Goal: Task Accomplishment & Management: Use online tool/utility

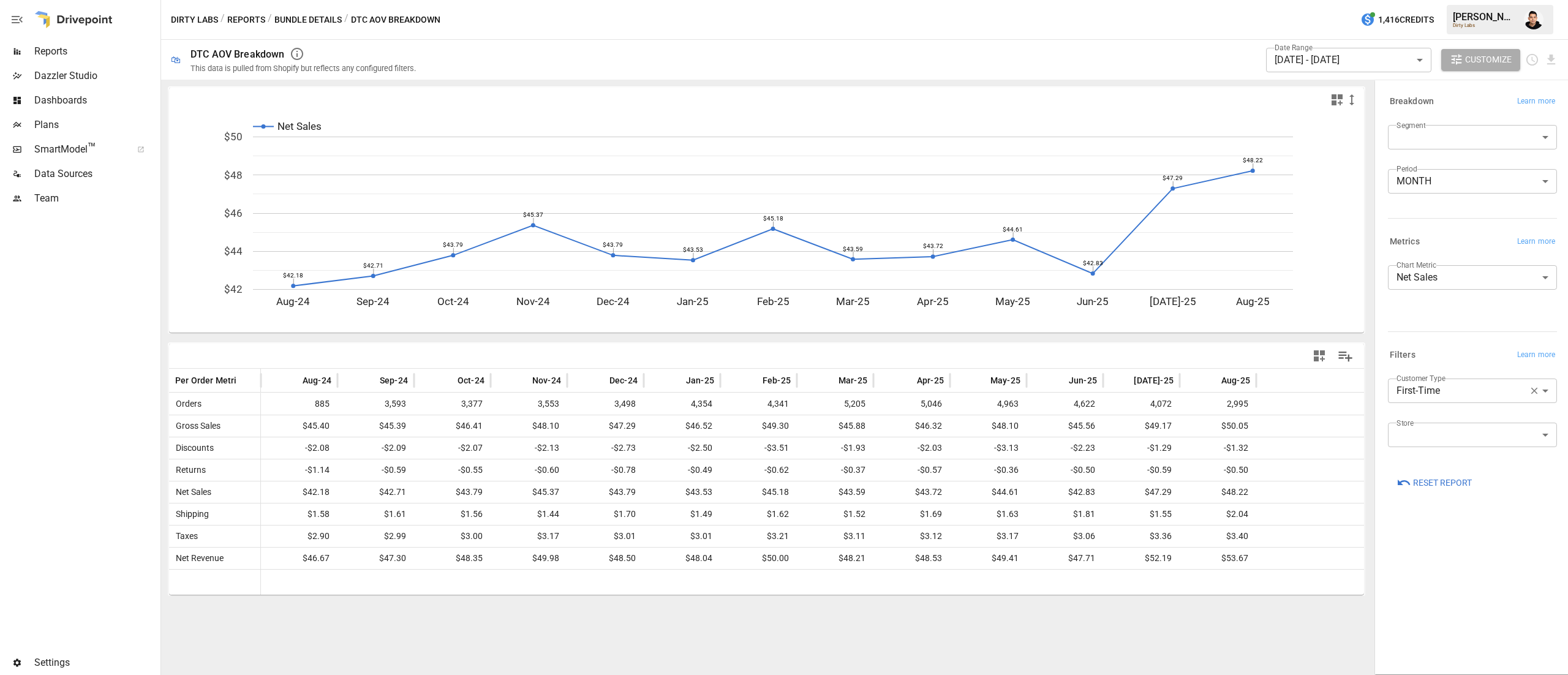
click at [240, 16] on button "Reports" at bounding box center [246, 20] width 38 height 15
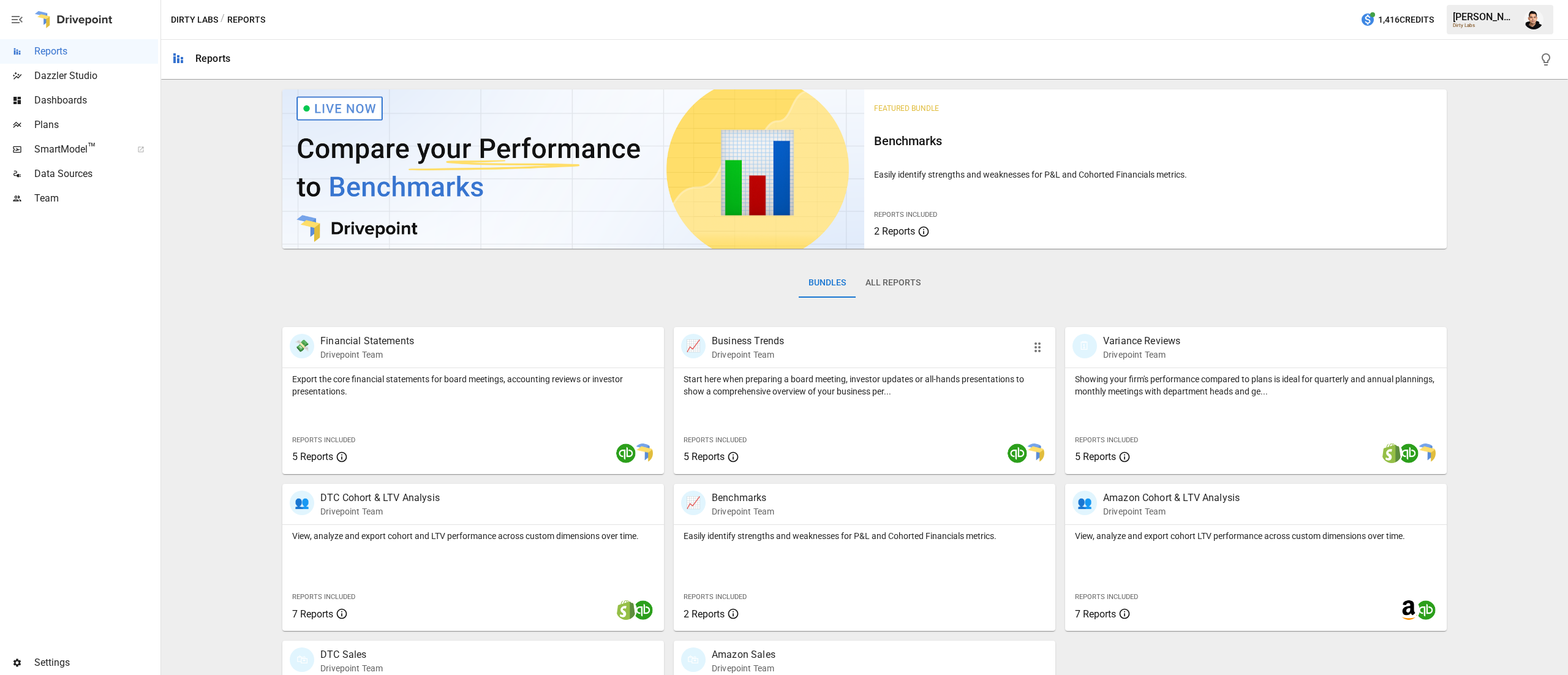
scroll to position [118, 0]
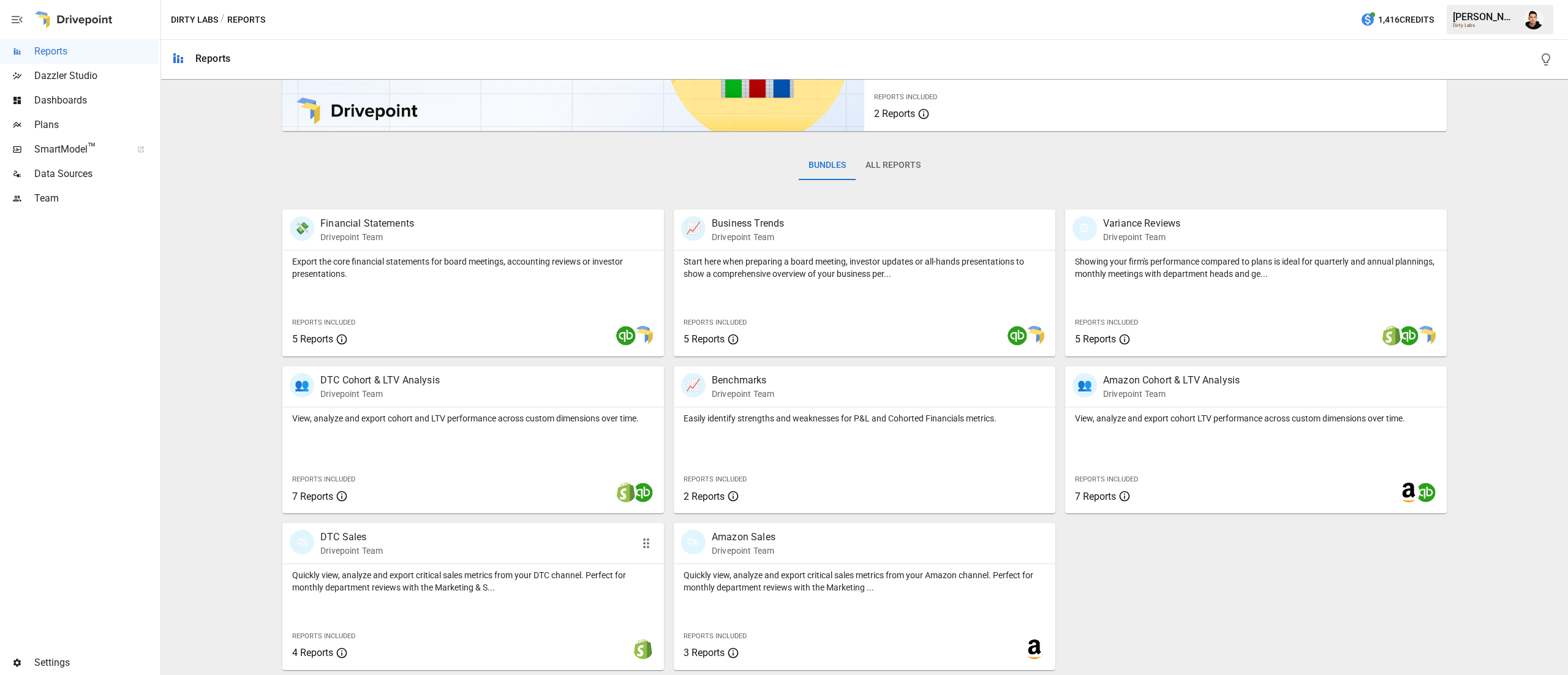
click at [410, 570] on p "Quickly view, analyze and export critical sales metrics from your DTC channel. …" at bounding box center [473, 581] width 362 height 25
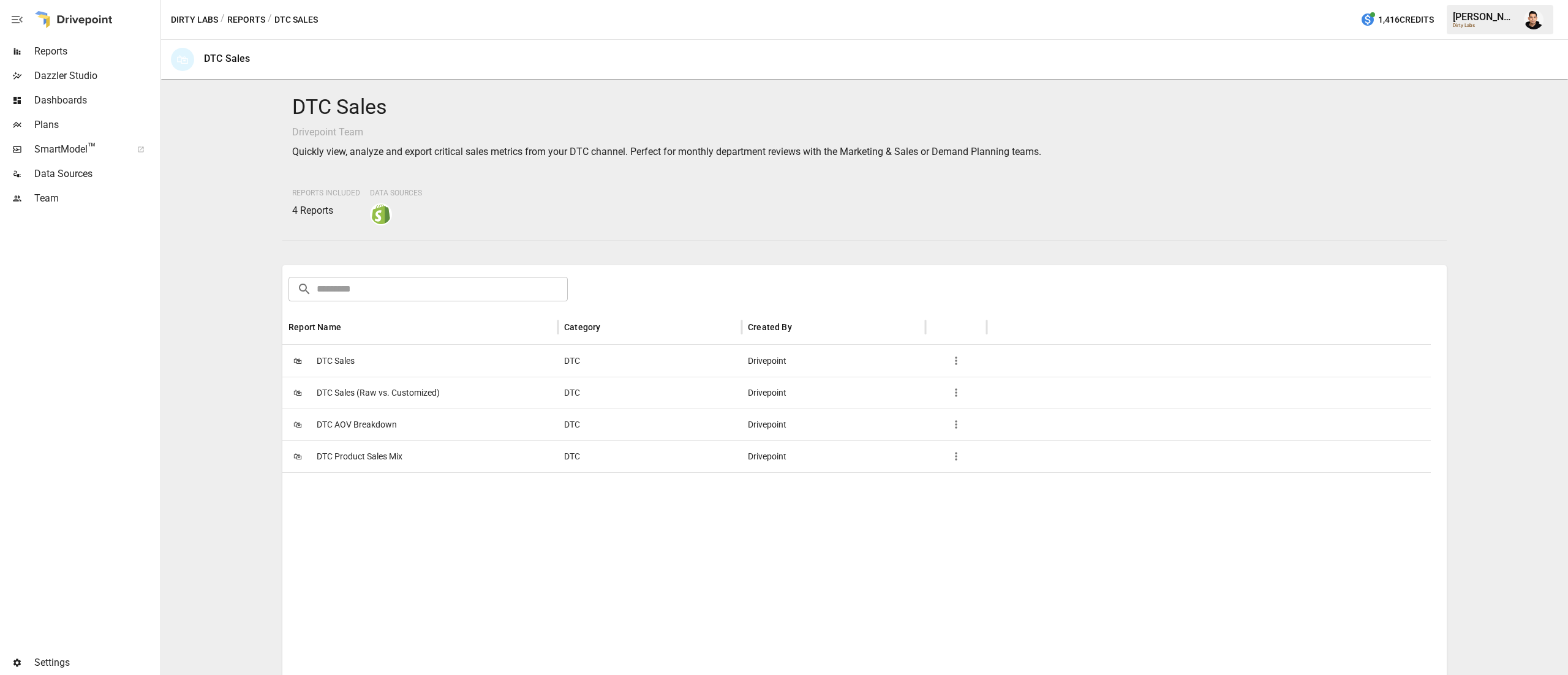
click at [358, 451] on span "DTC Product Sales Mix" at bounding box center [360, 457] width 86 height 31
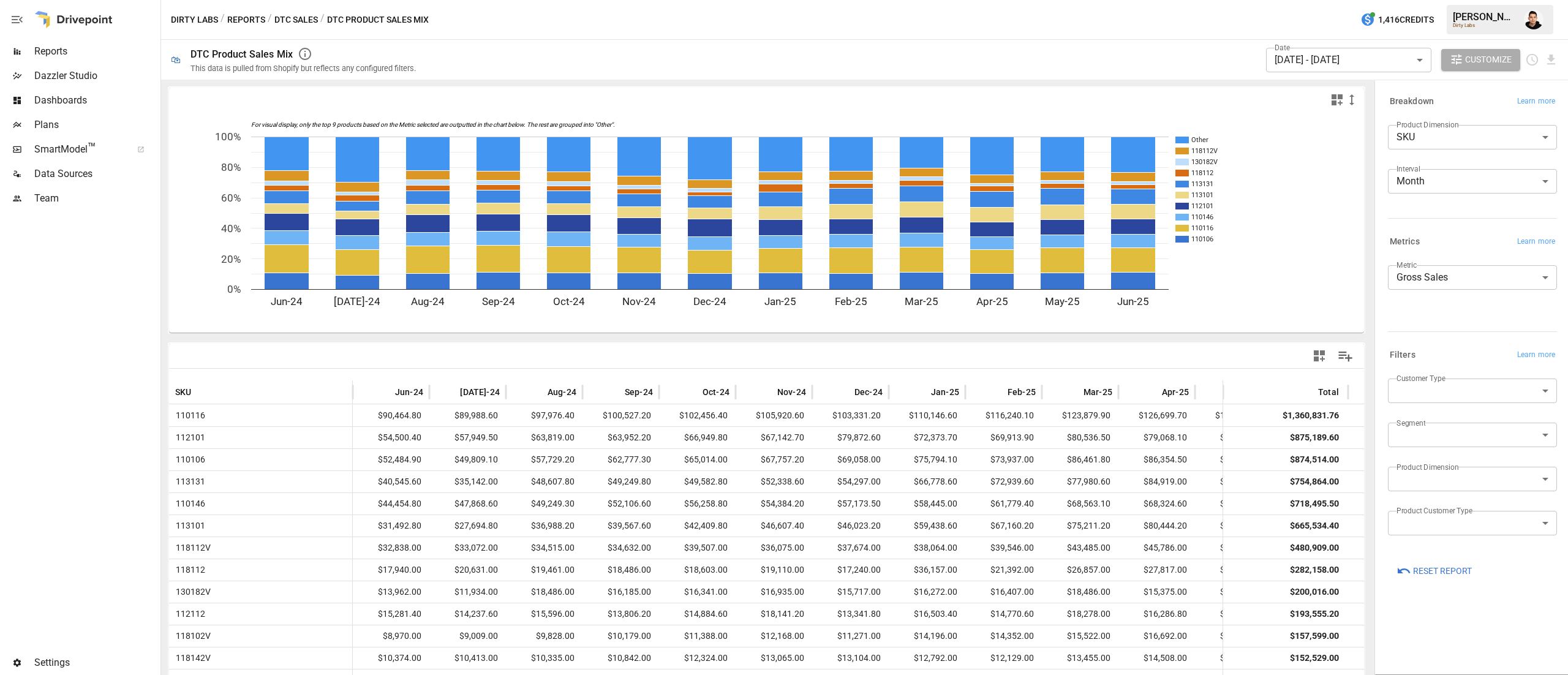
click at [1421, 562] on button "Reset Report" at bounding box center [1434, 571] width 93 height 22
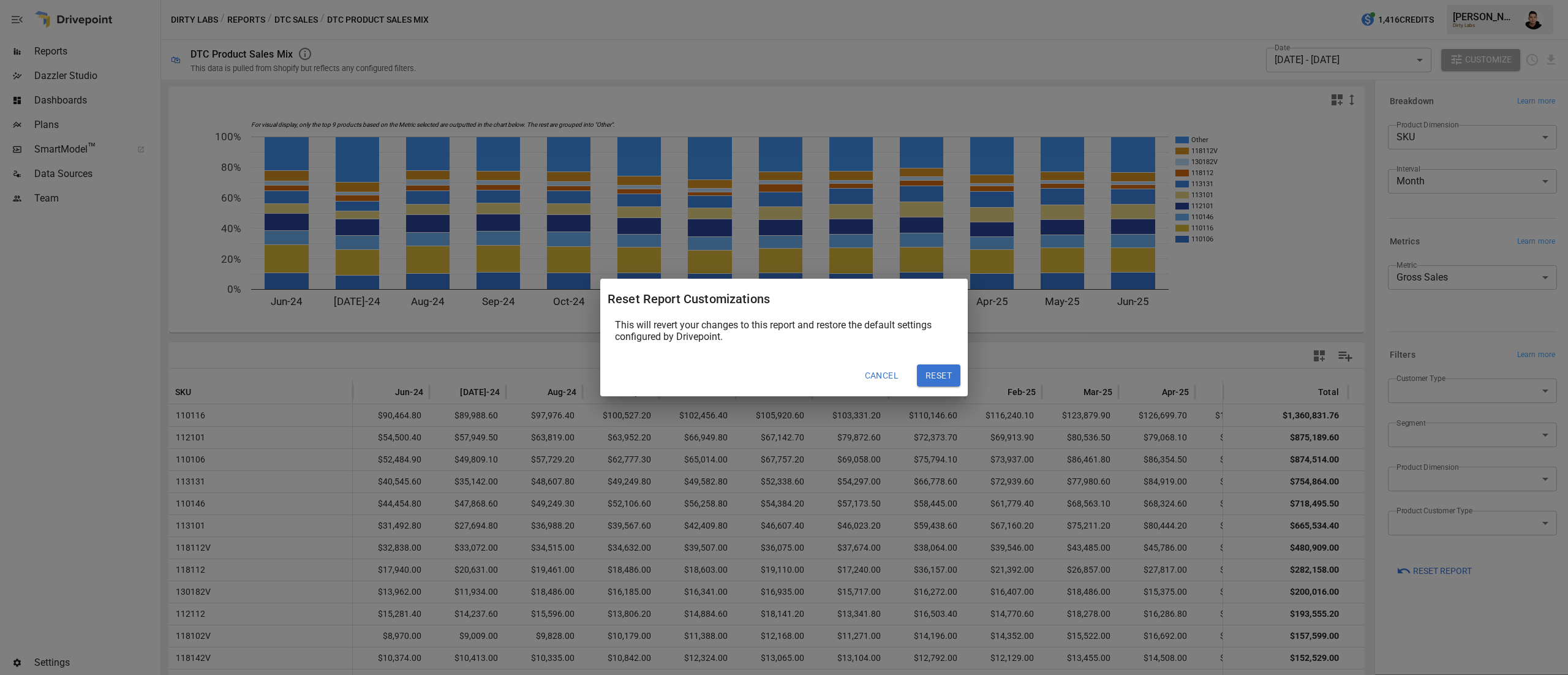
click at [941, 370] on button "Reset" at bounding box center [938, 376] width 44 height 22
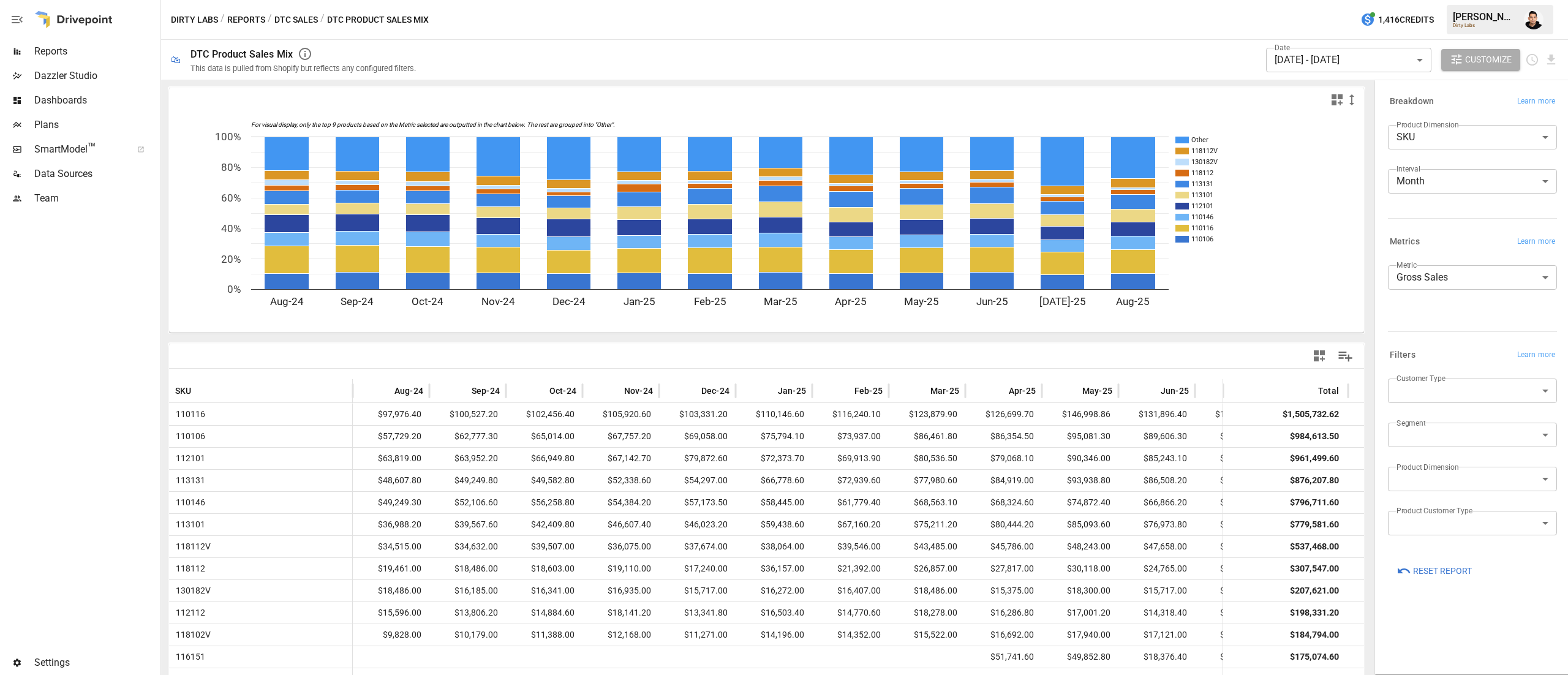
click at [1509, 0] on body "Reports Dazzler Studio Dashboards Plans SmartModel ™ Data Sources Team Settings…" at bounding box center [784, 0] width 1568 height 0
click at [1460, 429] on li "First-Time" at bounding box center [1472, 420] width 169 height 25
type input "**********"
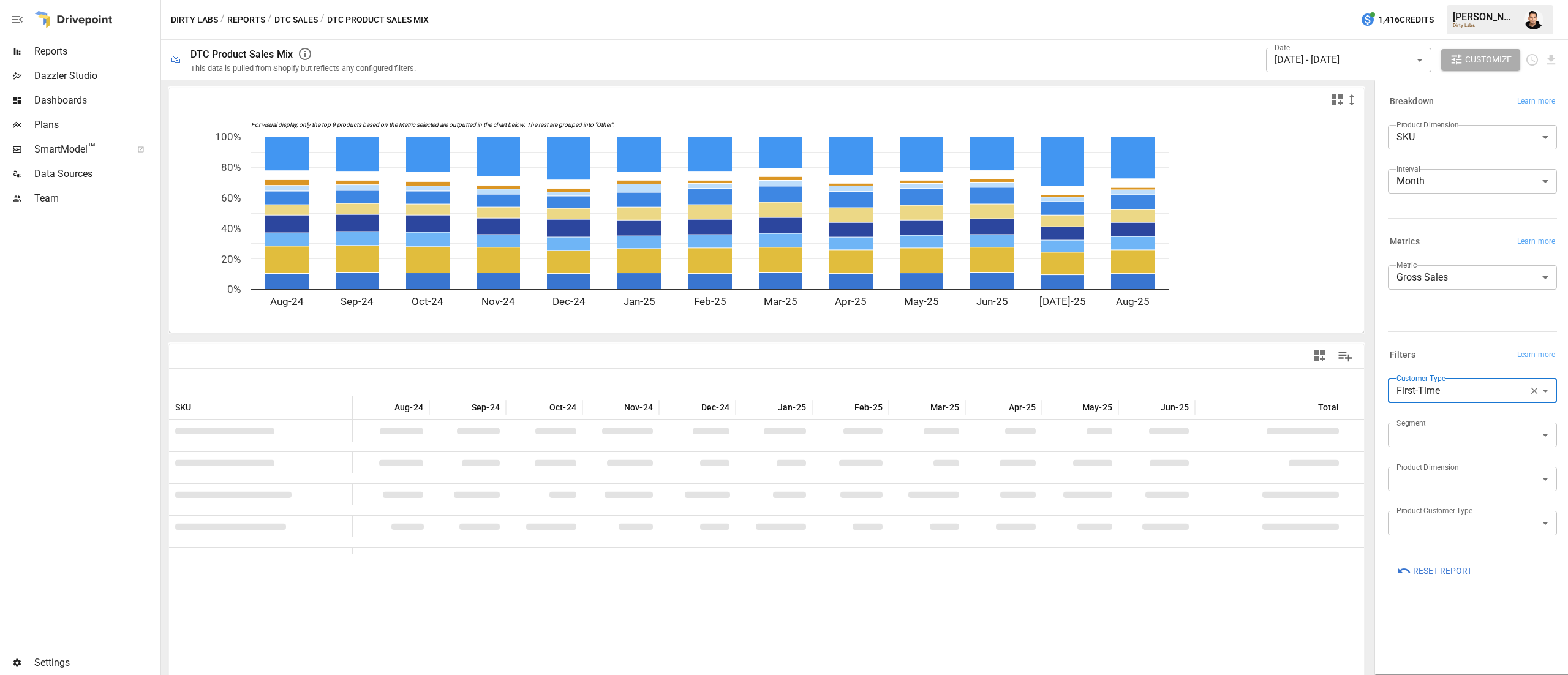
click at [1450, 0] on body "Reports Dazzler Studio Dashboards Plans SmartModel ™ Data Sources Team Settings…" at bounding box center [784, 0] width 1568 height 0
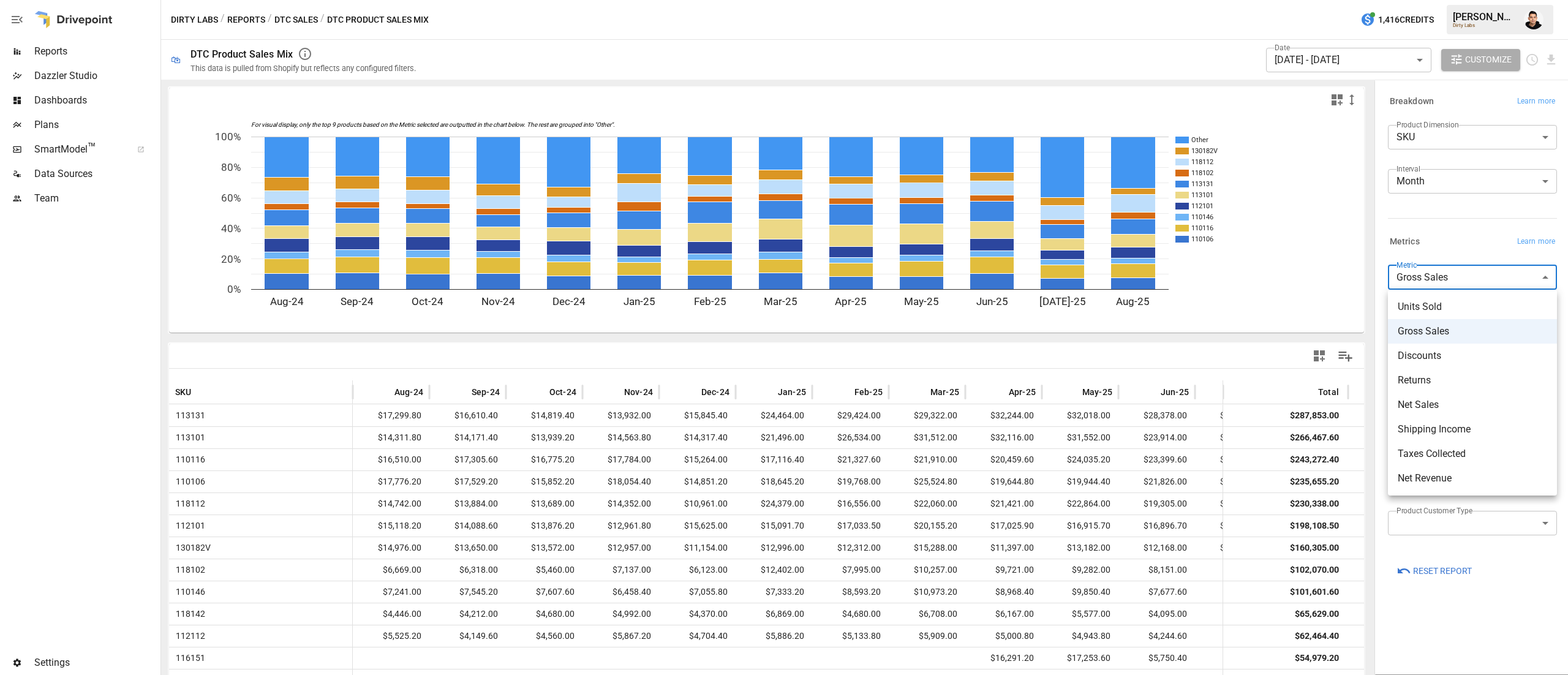
click at [1449, 399] on span "Net Sales" at bounding box center [1472, 404] width 149 height 15
type input "*********"
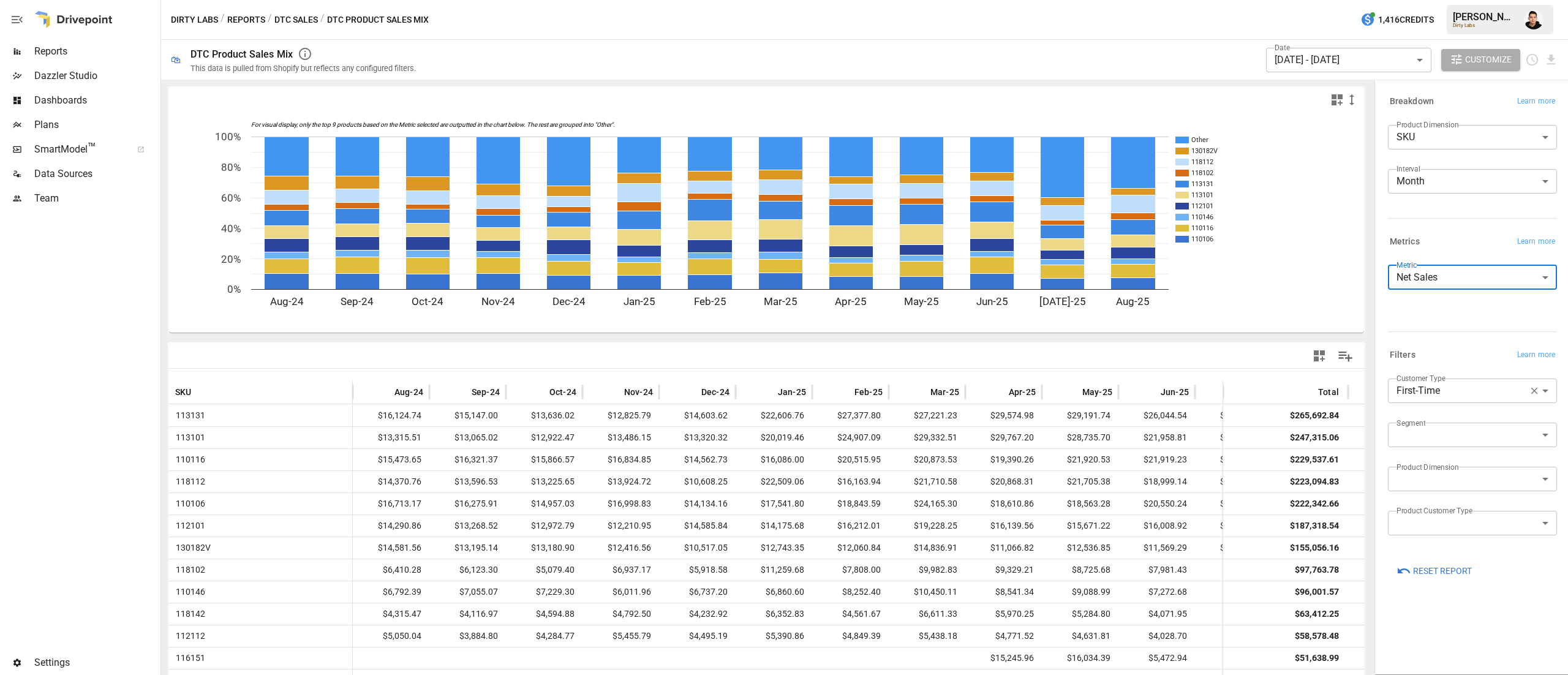
click at [1486, 0] on body "Reports Dazzler Studio Dashboards Plans SmartModel ™ Data Sources Team Settings…" at bounding box center [784, 0] width 1568 height 0
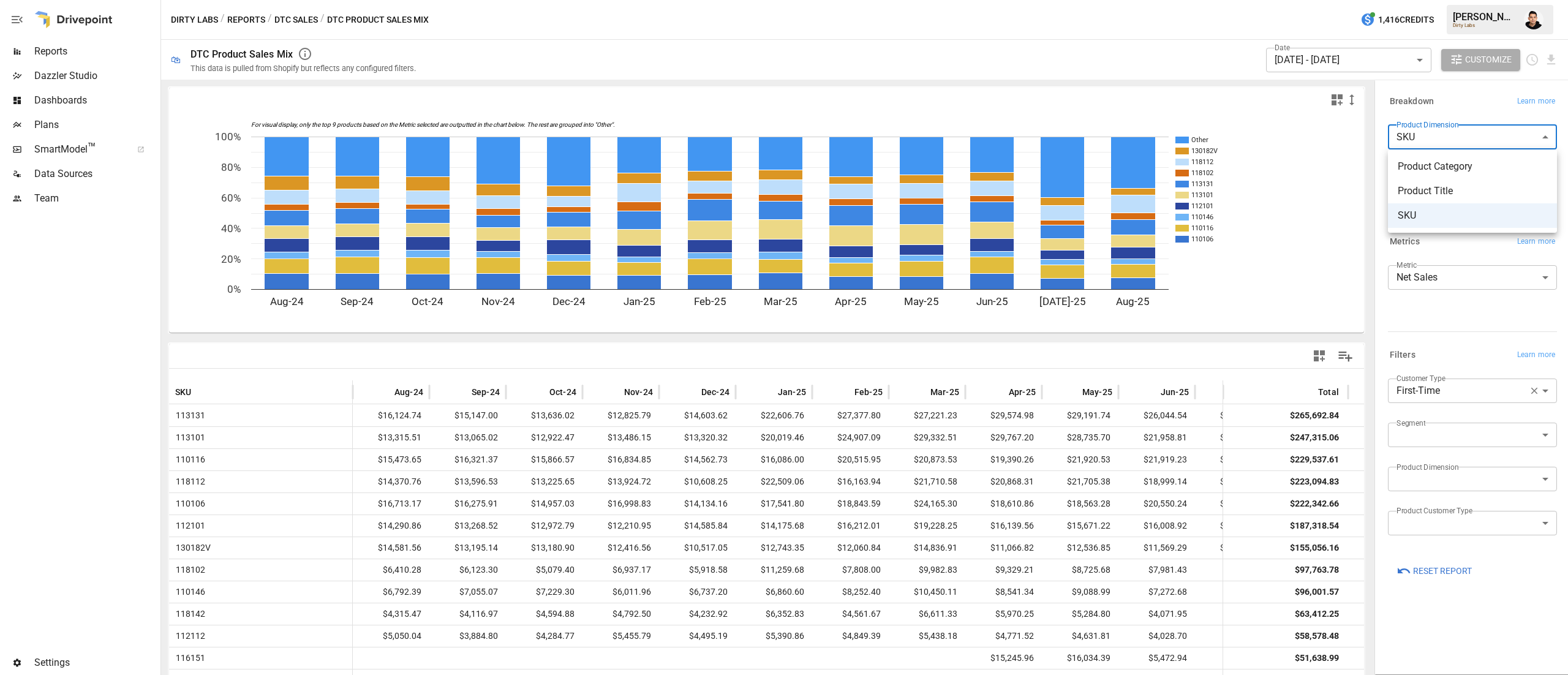
click at [1441, 186] on span "Product Title" at bounding box center [1472, 191] width 149 height 15
type input "**********"
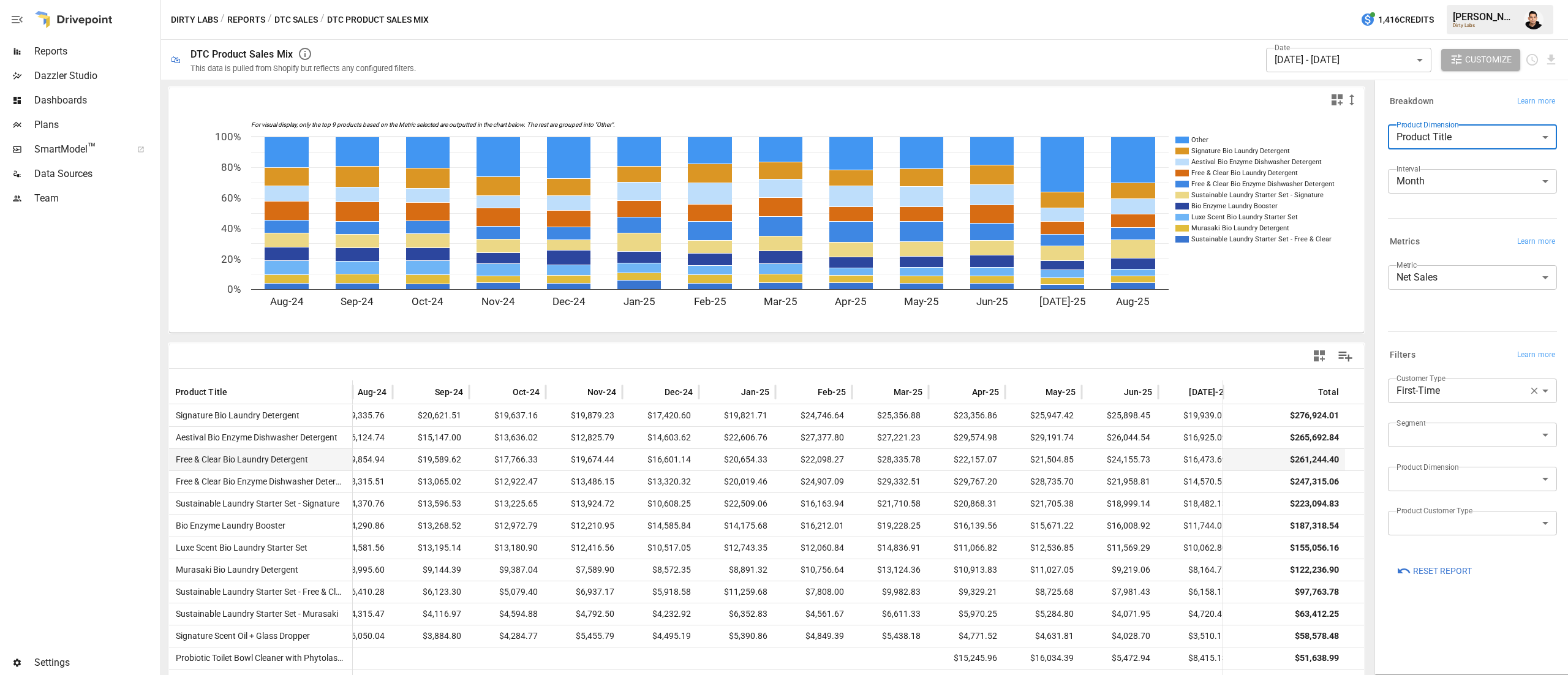
scroll to position [0, 143]
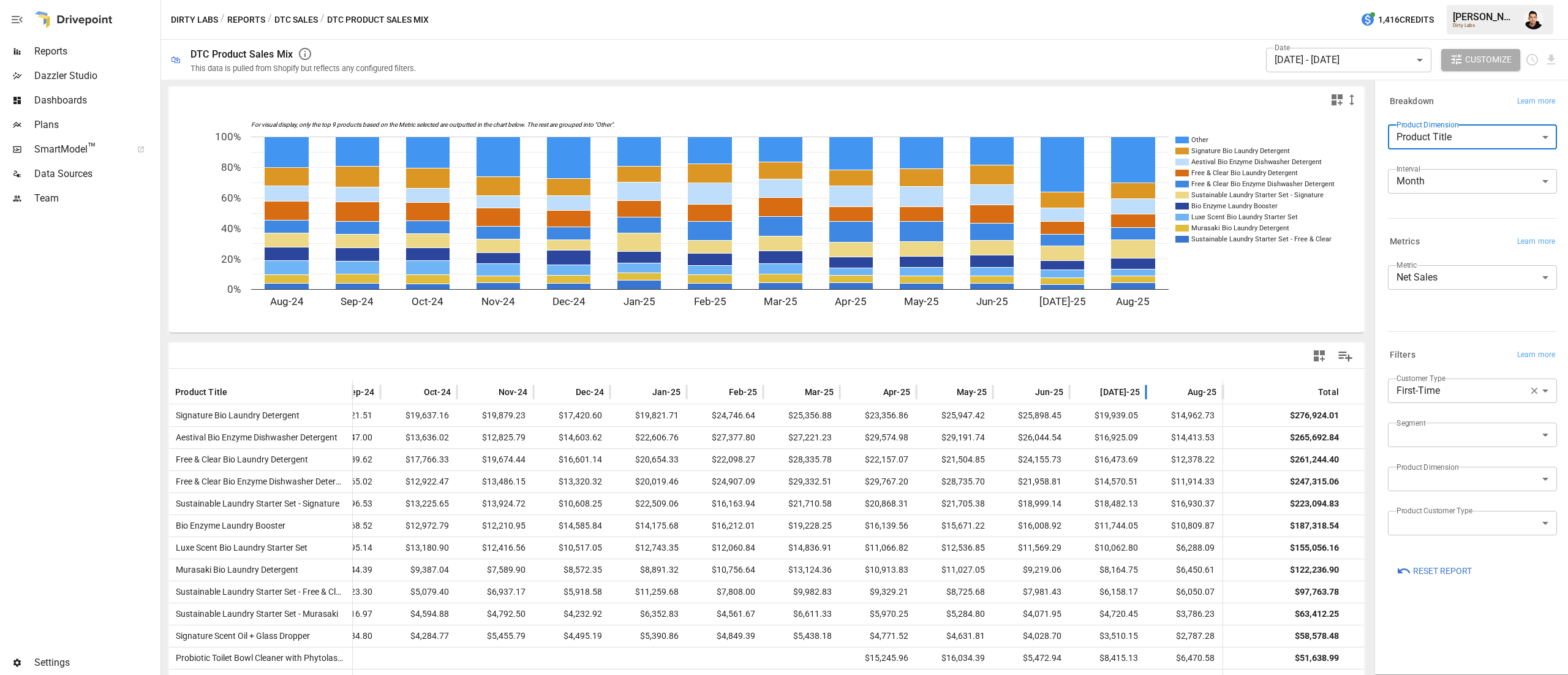
click at [1100, 390] on span "[DATE]-25" at bounding box center [1120, 392] width 39 height 12
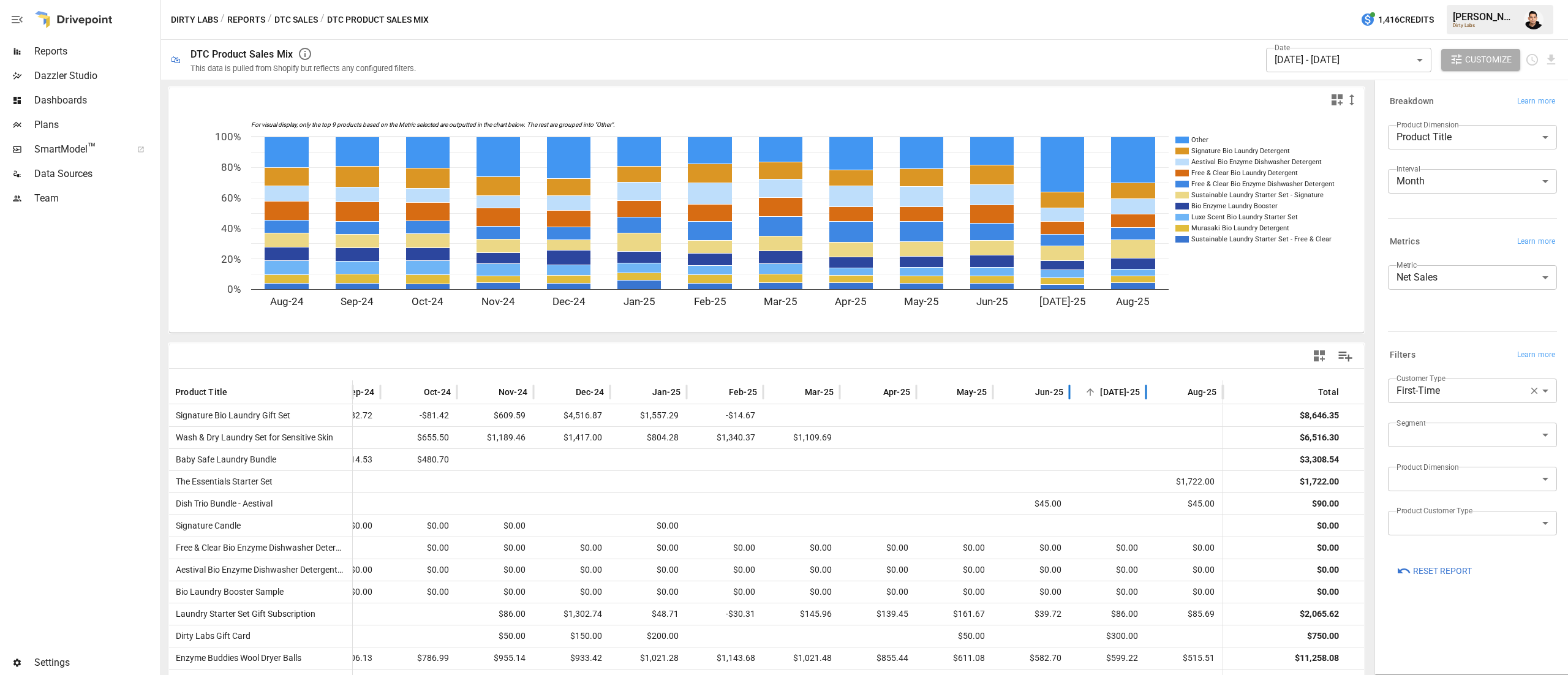
click at [1100, 390] on span "[DATE]-25" at bounding box center [1120, 392] width 39 height 12
